Goal: Information Seeking & Learning: Check status

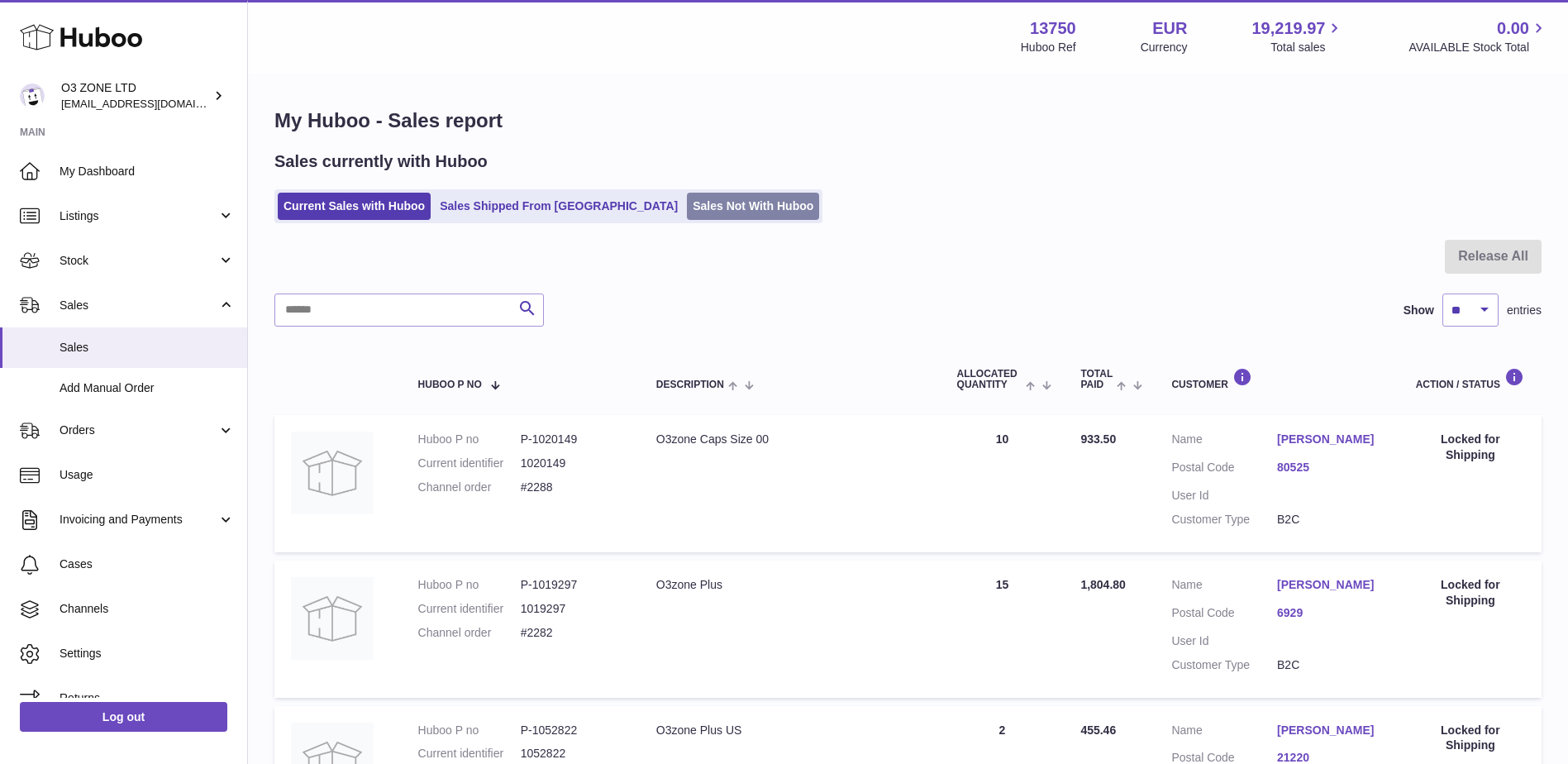
click at [687, 193] on link "Sales Not With Huboo" at bounding box center [753, 207] width 132 height 28
click at [687, 215] on link "Sales Not With Huboo" at bounding box center [753, 207] width 132 height 28
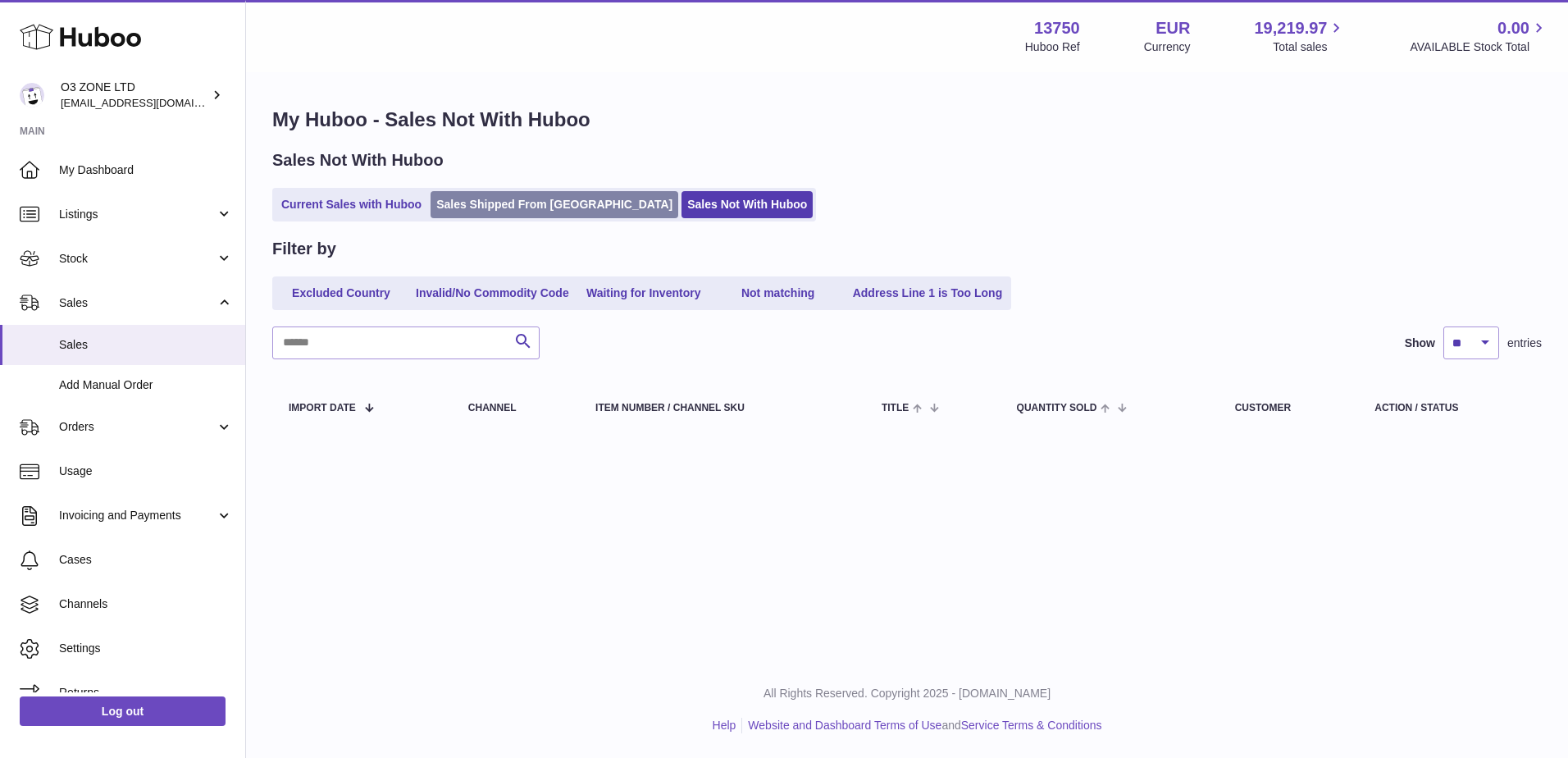
click at [561, 212] on link "Sales Shipped From Huboo" at bounding box center [554, 205] width 247 height 27
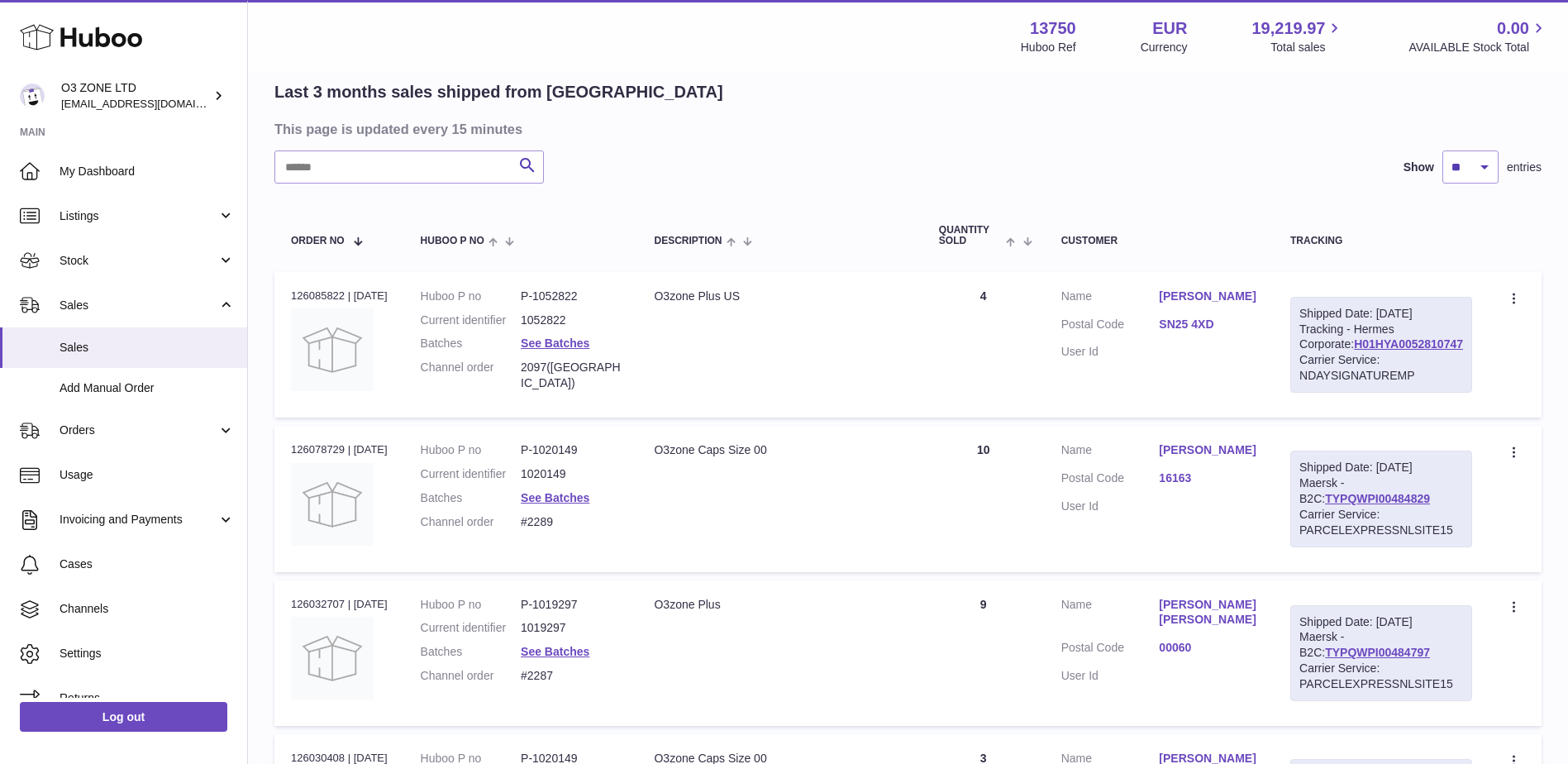
scroll to position [248, 0]
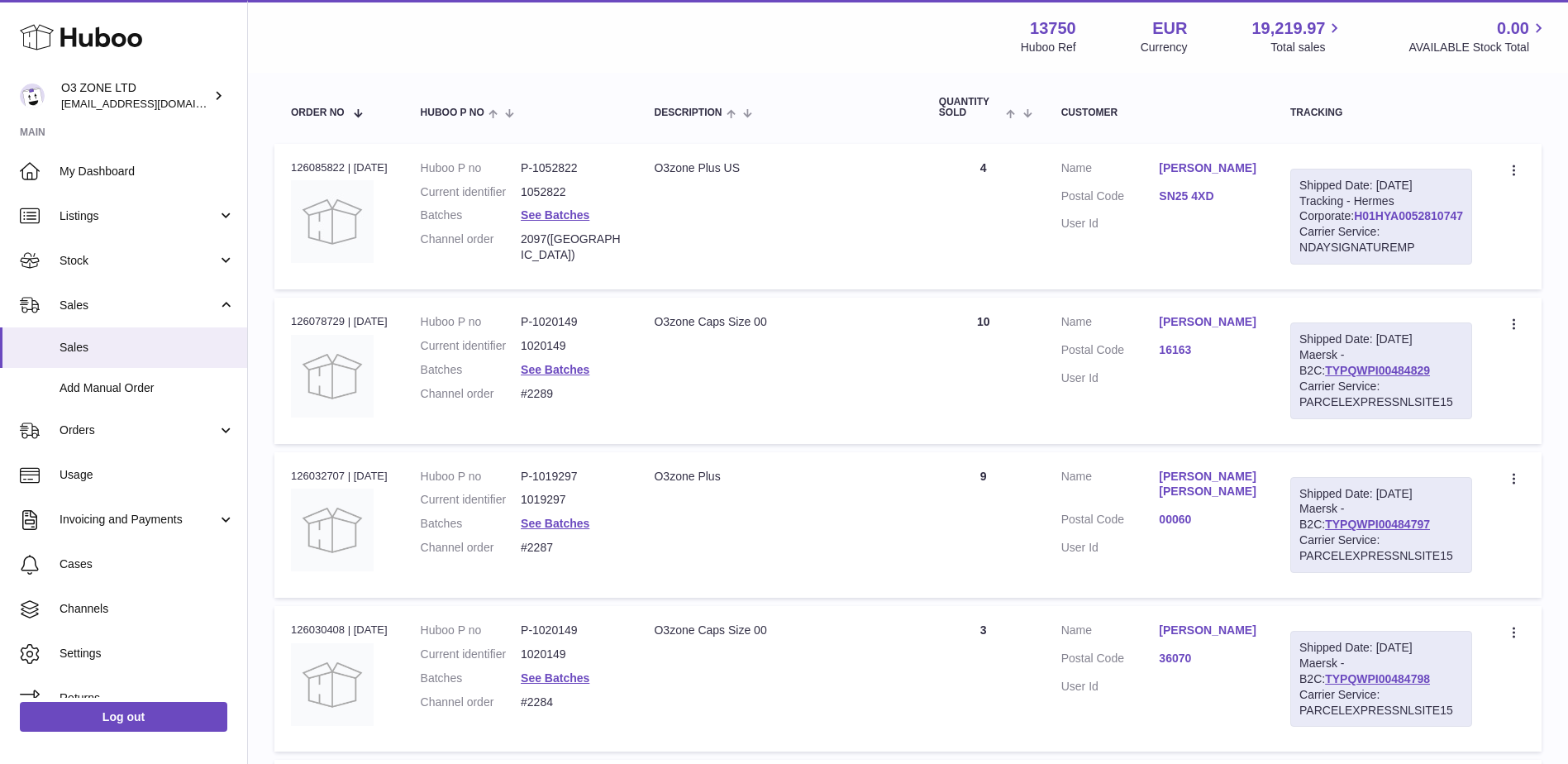
click at [1403, 212] on link "H01HYA0052810747" at bounding box center [1408, 215] width 109 height 13
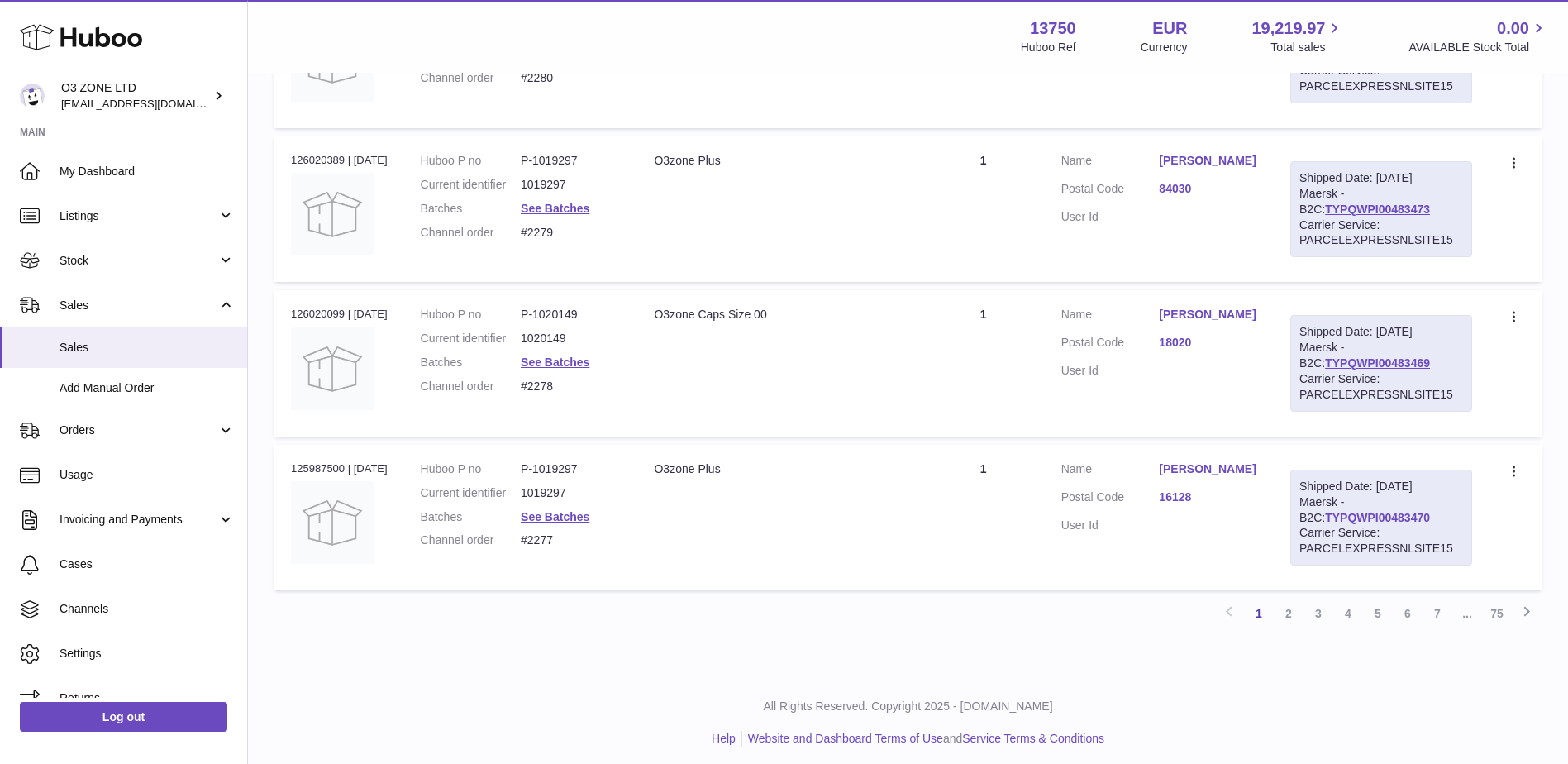
scroll to position [1341, 0]
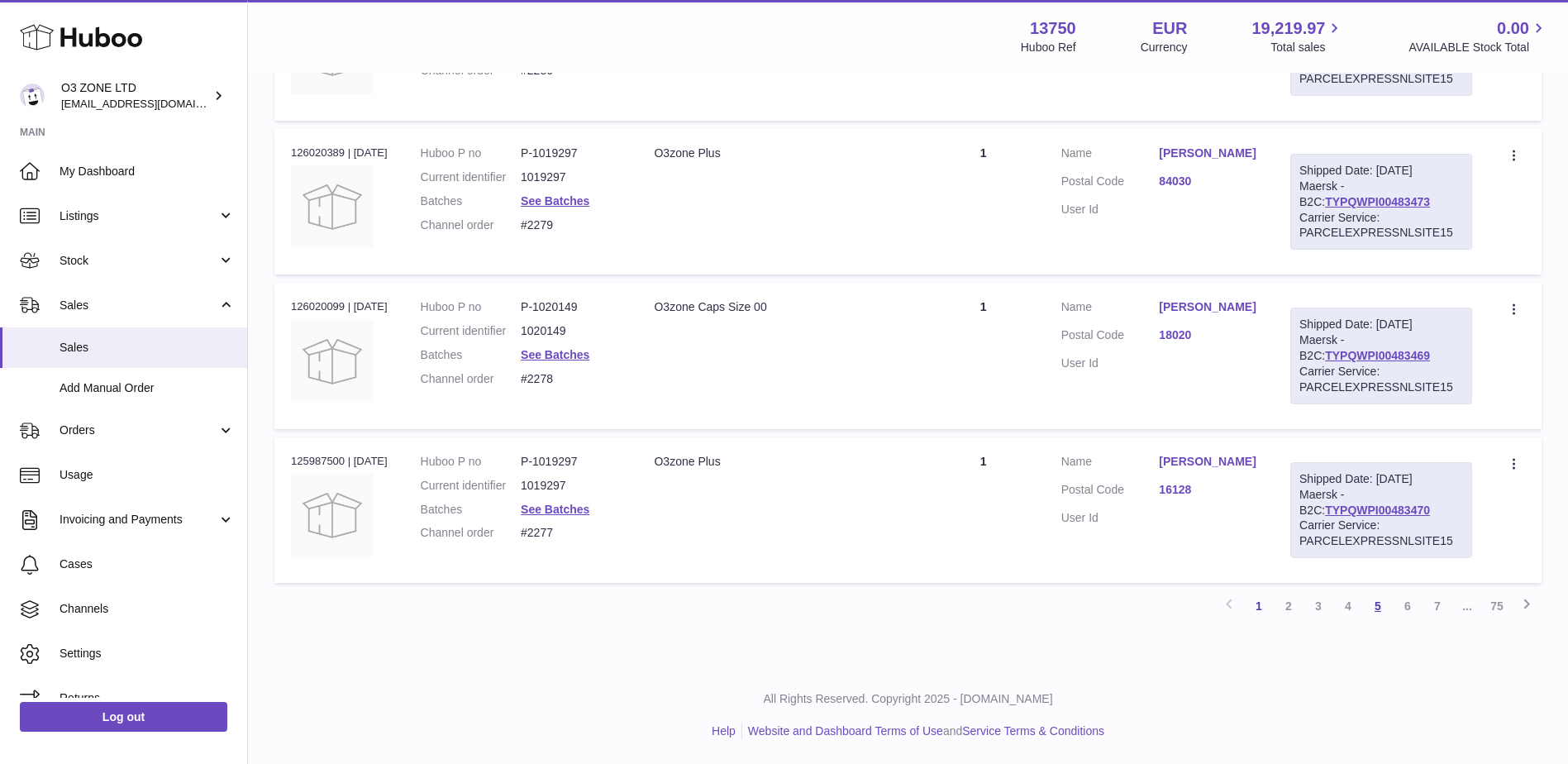
click at [1376, 604] on link "5" at bounding box center [1378, 606] width 29 height 29
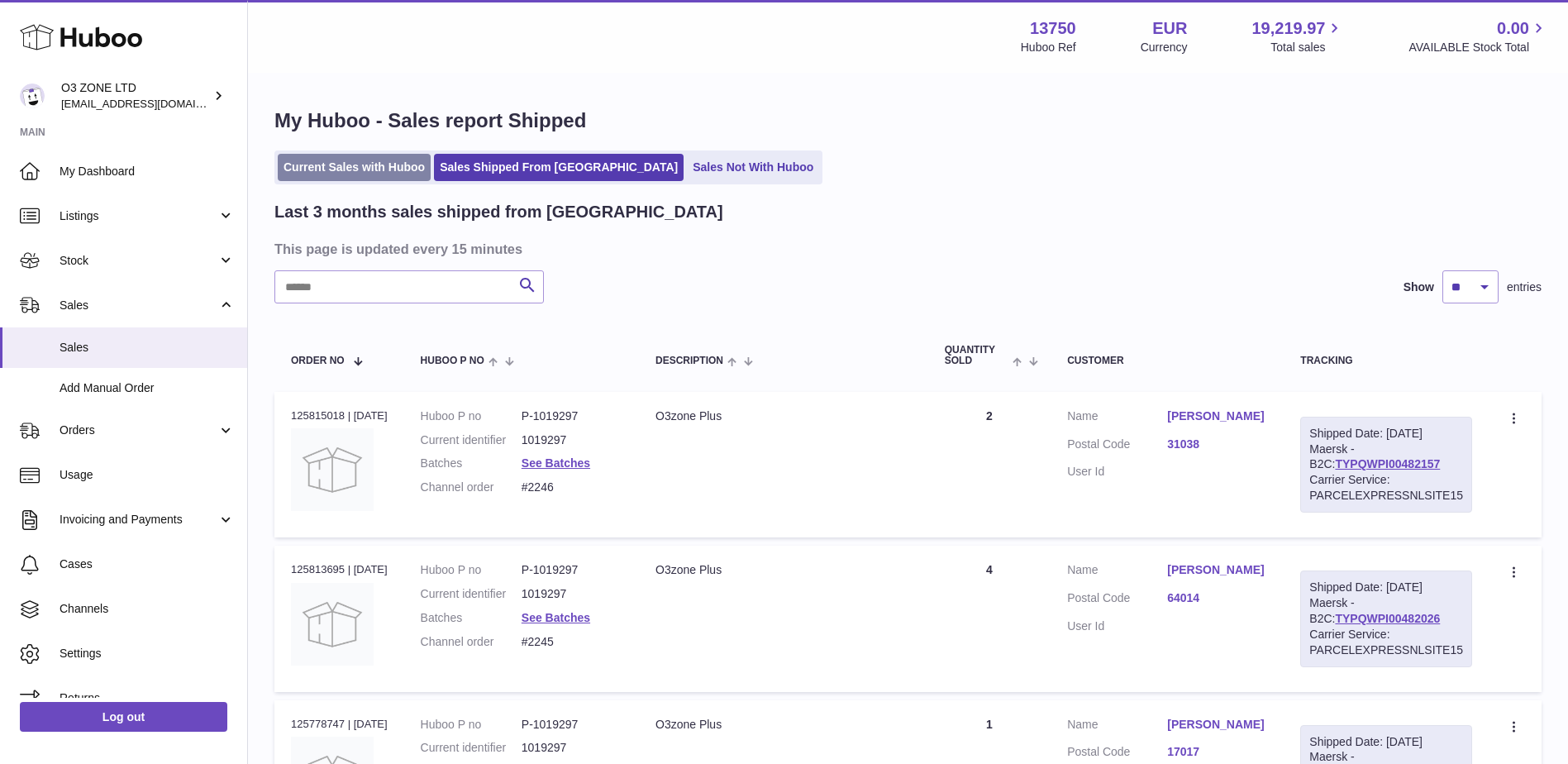
click at [385, 166] on link "Current Sales with Huboo" at bounding box center [354, 168] width 153 height 28
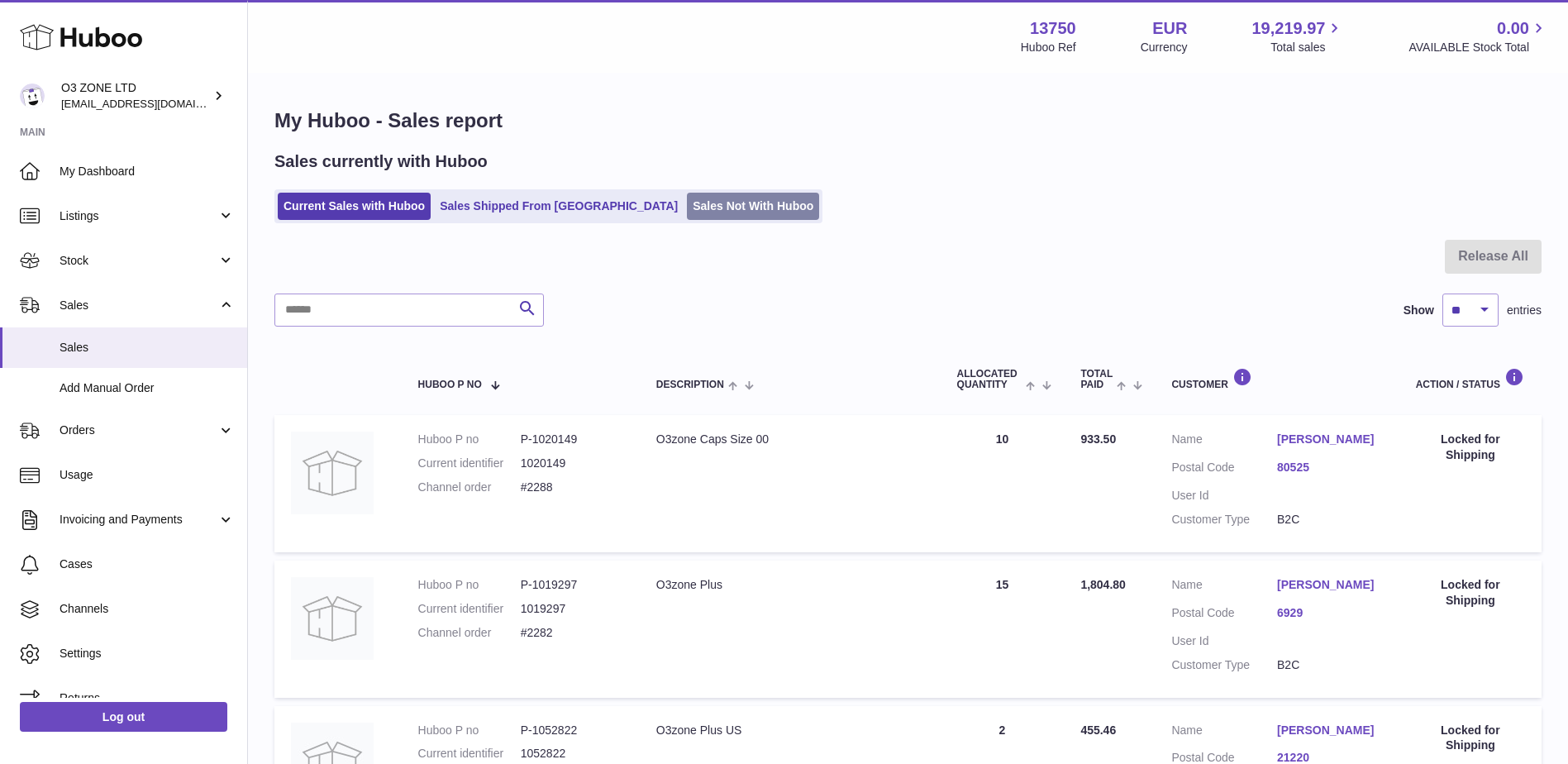
click at [700, 207] on link "Sales Not With Huboo" at bounding box center [753, 207] width 132 height 28
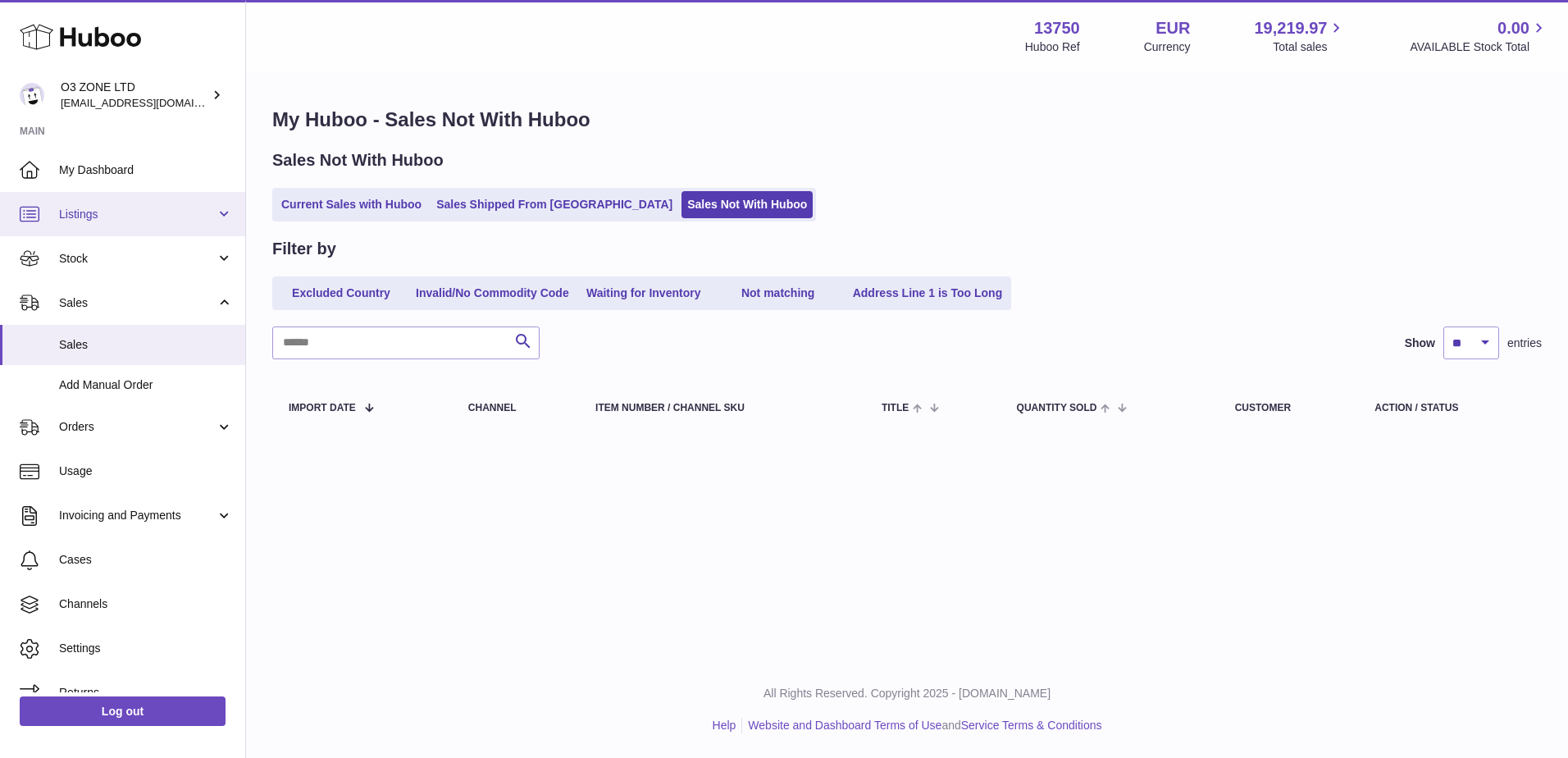
click at [137, 221] on span "Listings" at bounding box center [137, 215] width 156 height 15
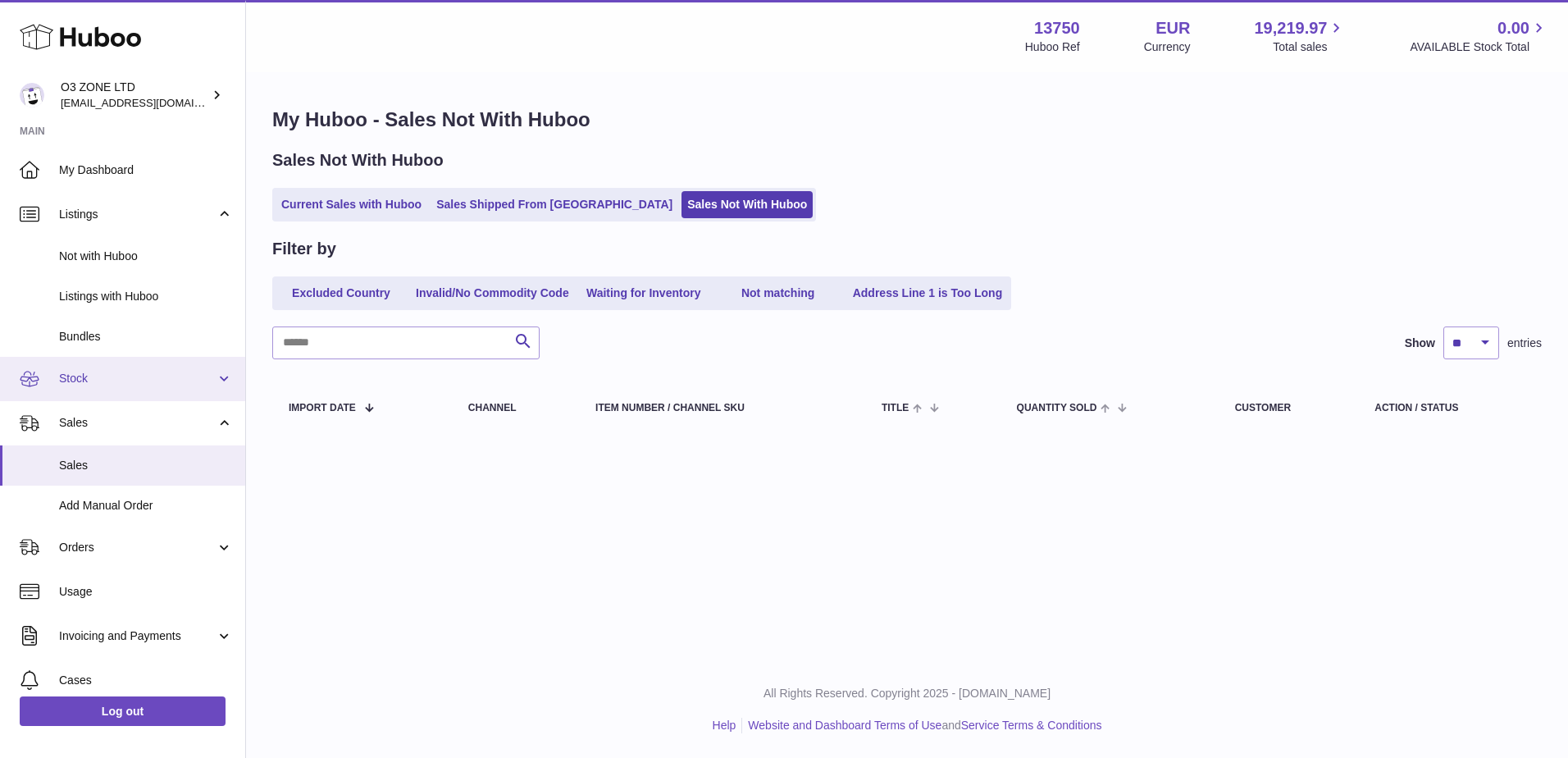
click at [141, 387] on link "Stock" at bounding box center [123, 379] width 246 height 45
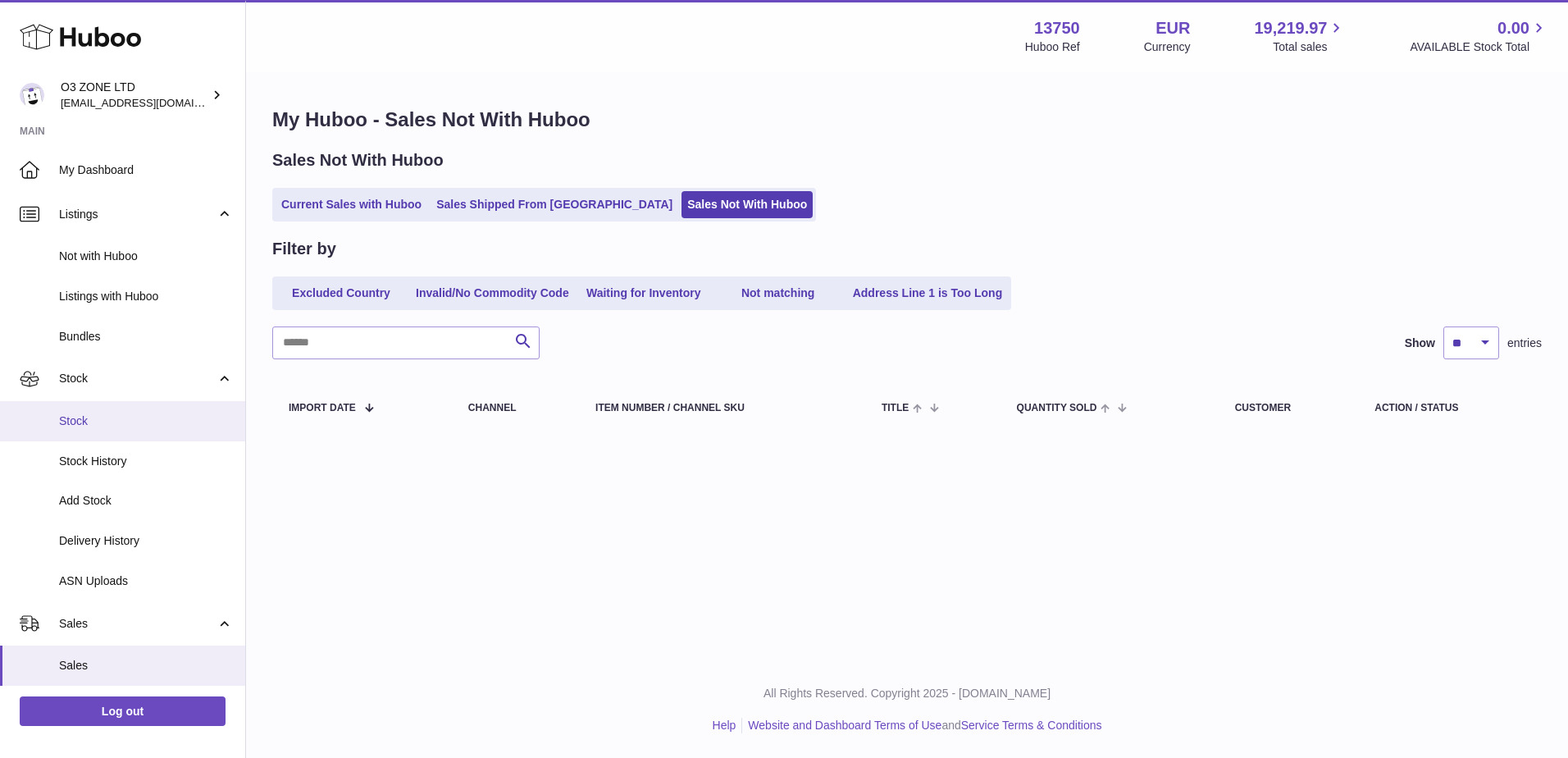
click at [119, 417] on span "Stock" at bounding box center [146, 421] width 173 height 15
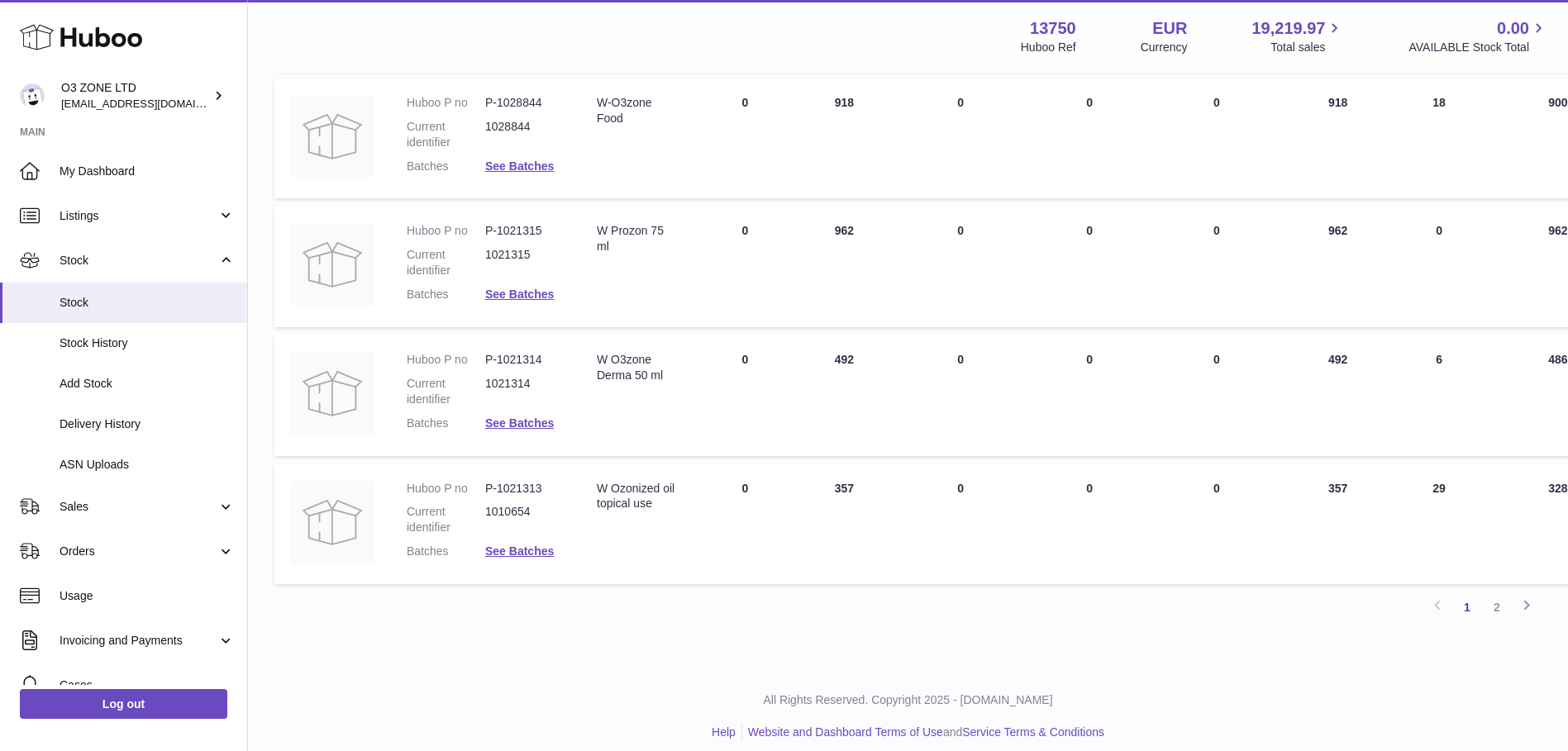
scroll to position [1036, 0]
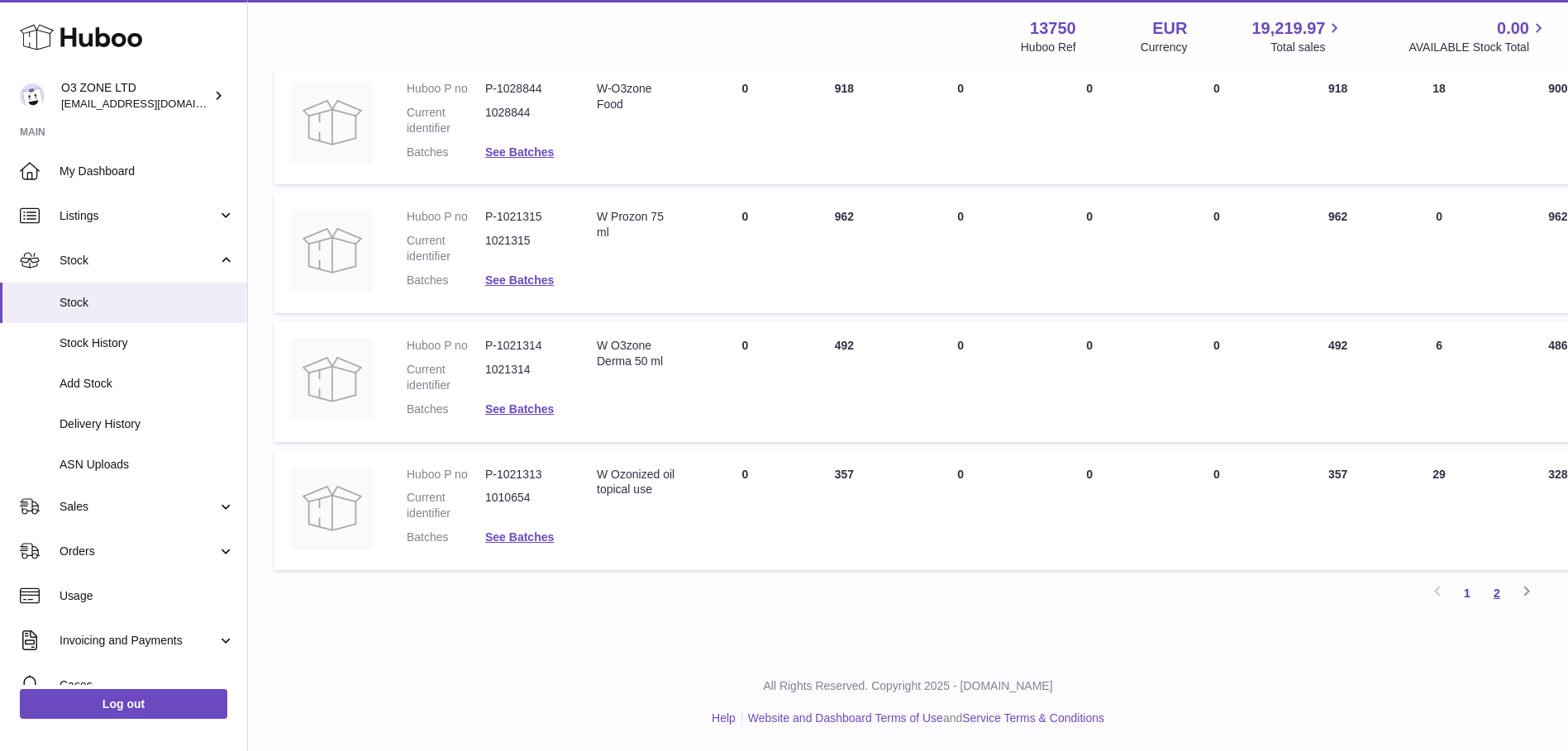
click at [1505, 594] on link "2" at bounding box center [1497, 594] width 29 height 29
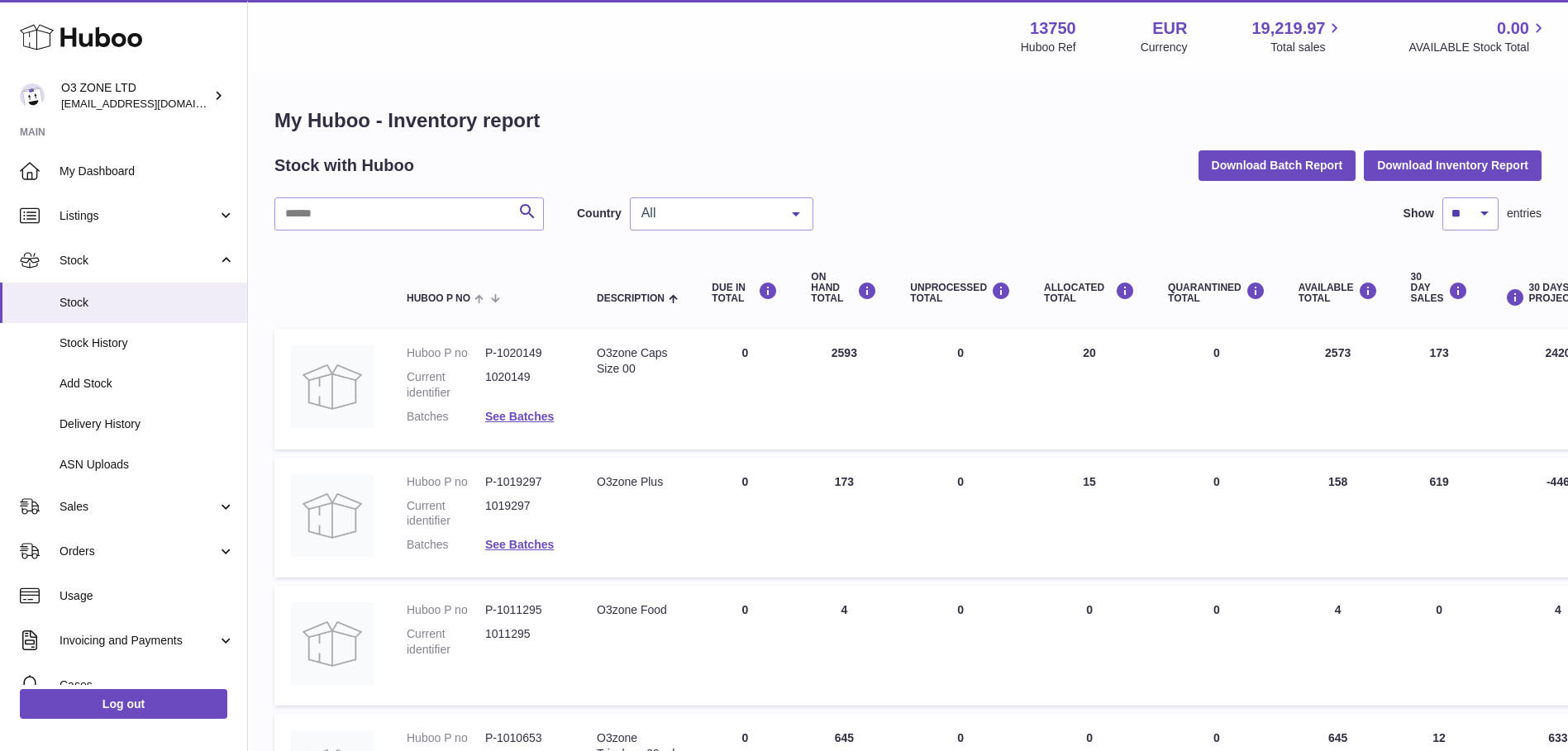
click at [687, 206] on span "All" at bounding box center [708, 213] width 142 height 16
click at [702, 281] on span "GB" at bounding box center [722, 280] width 182 height 33
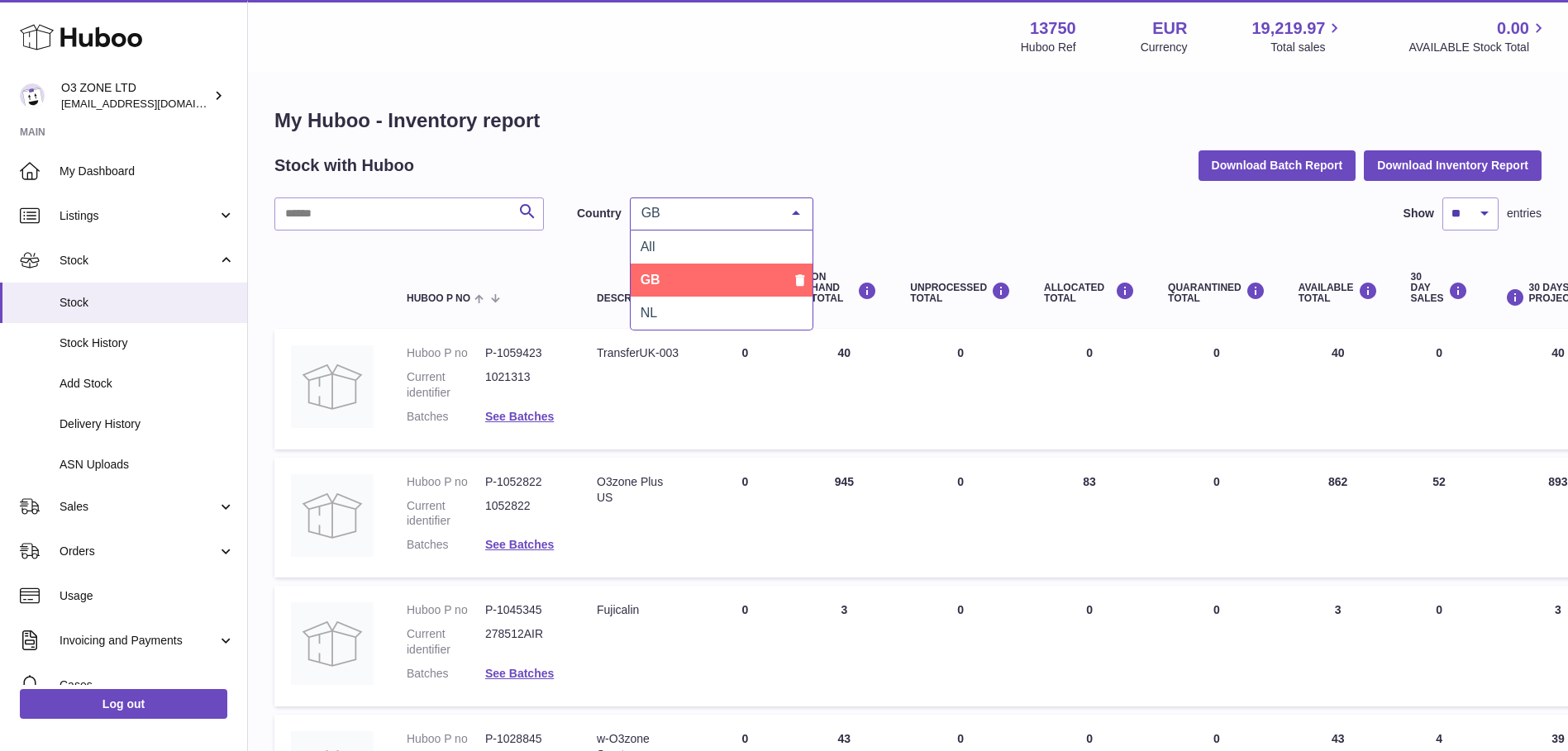
click at [722, 214] on span "GB" at bounding box center [708, 213] width 142 height 16
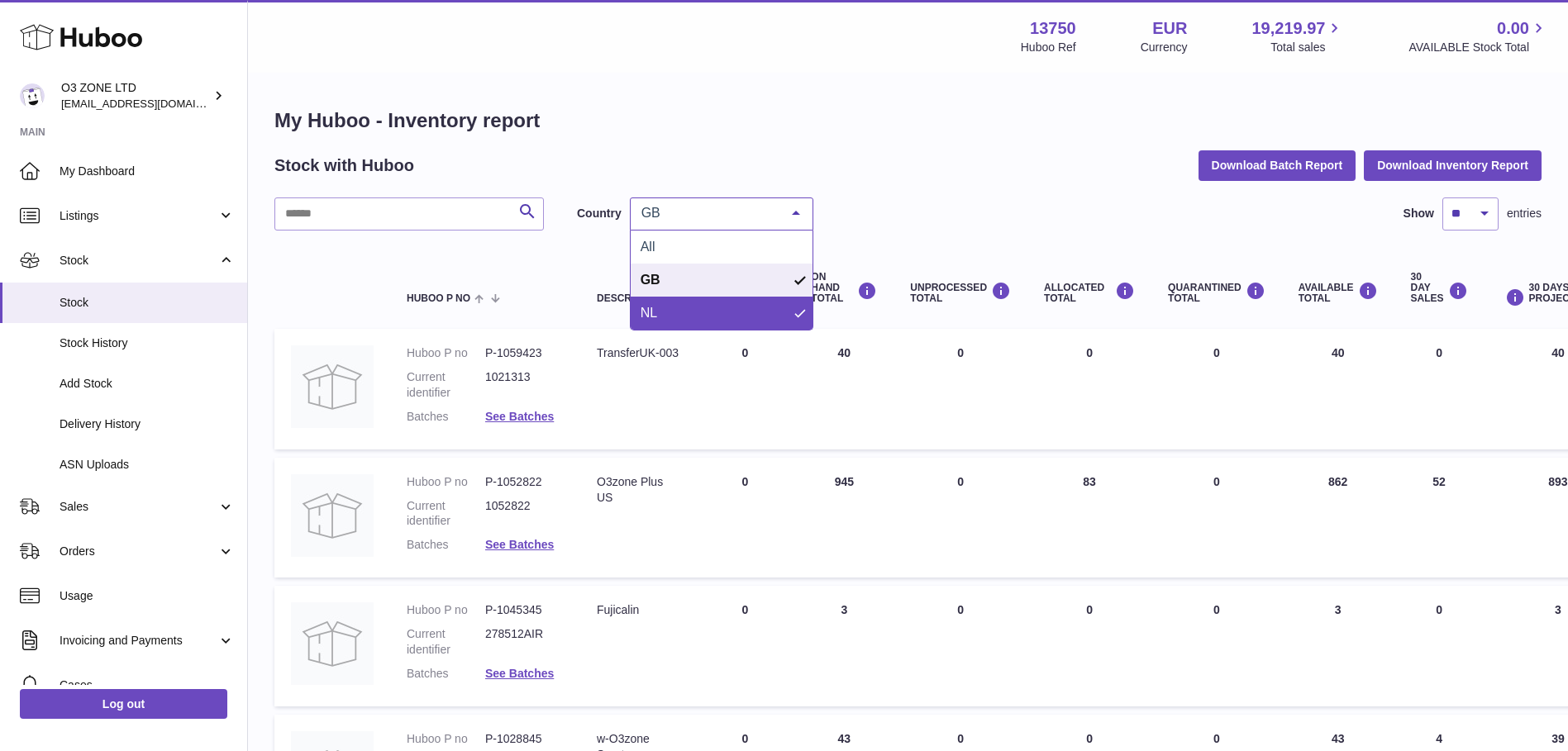
click at [699, 317] on span "NL" at bounding box center [722, 313] width 182 height 33
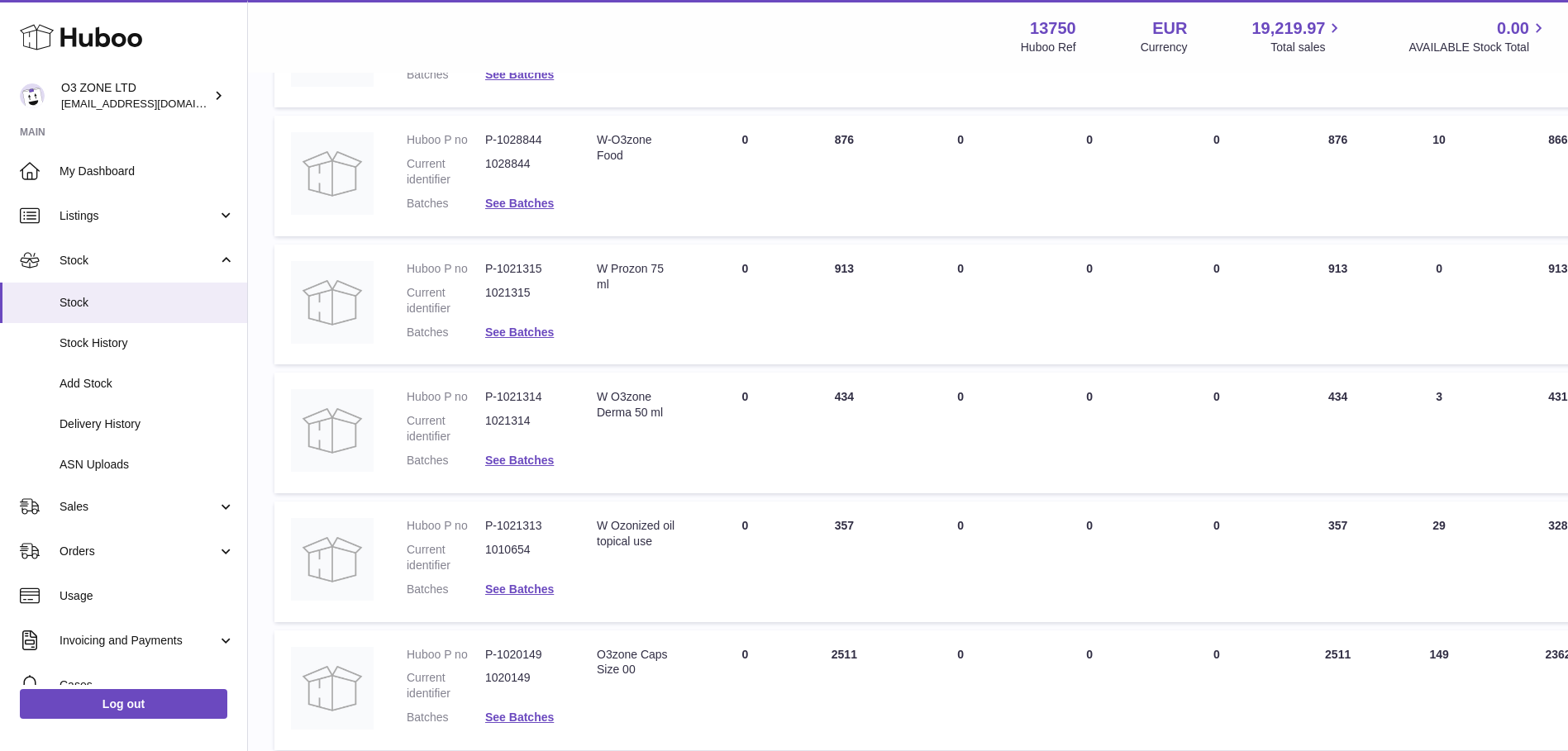
scroll to position [414, 0]
